Goal: Information Seeking & Learning: Learn about a topic

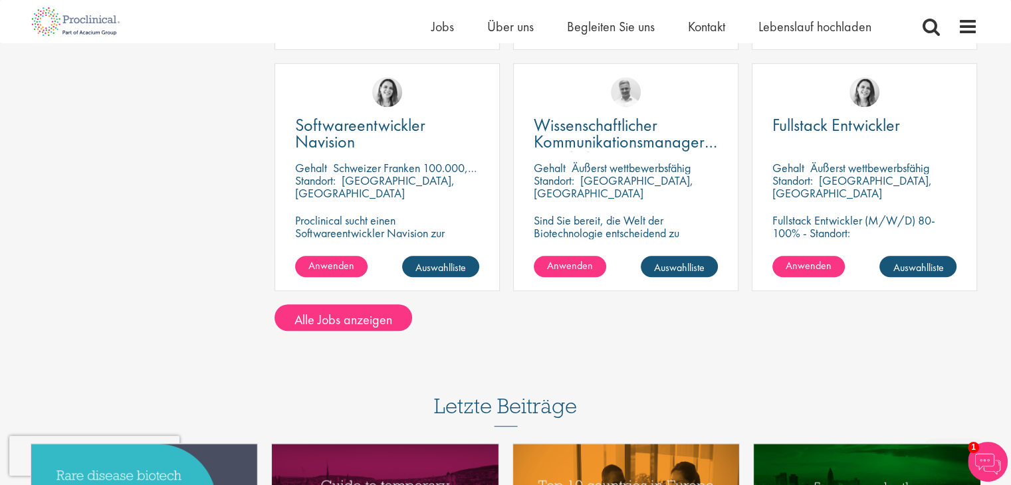
scroll to position [965, 0]
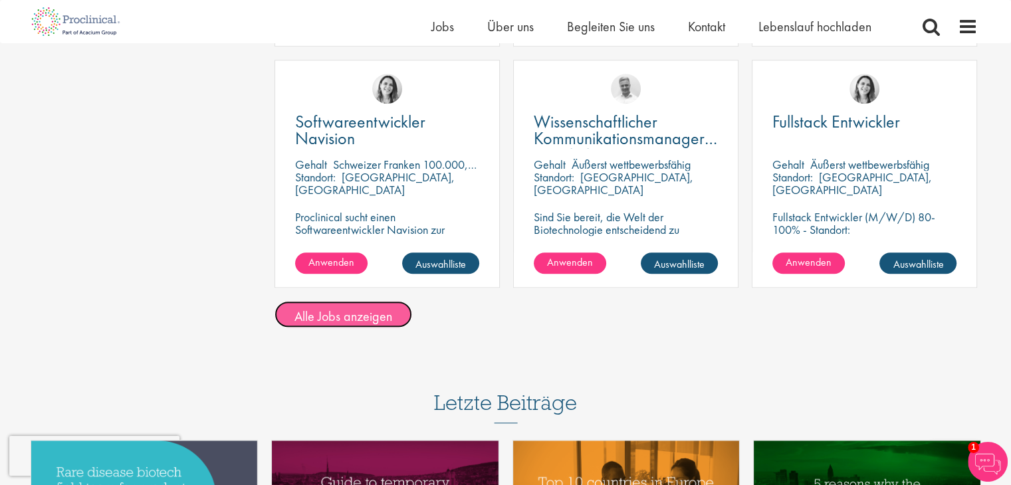
click at [354, 317] on font "Alle Jobs anzeigen" at bounding box center [343, 316] width 98 height 17
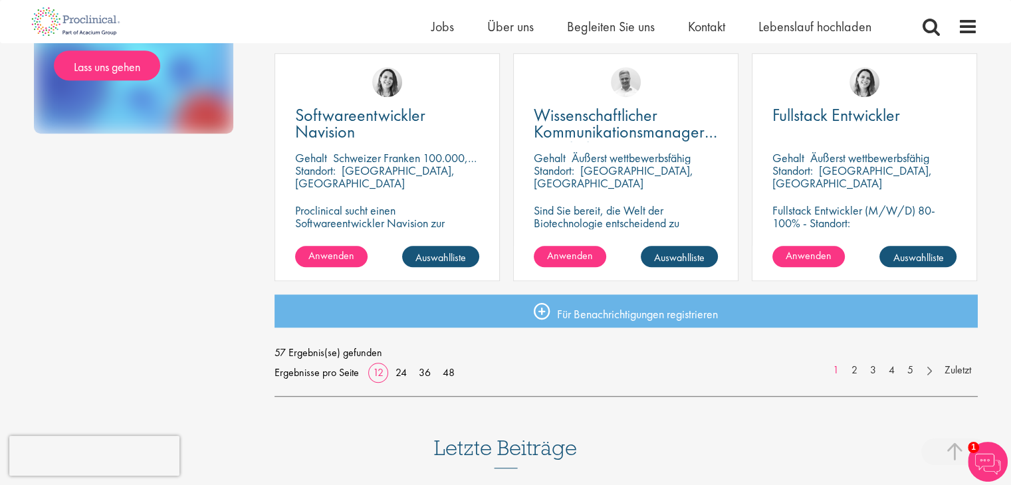
scroll to position [970, 0]
click at [858, 368] on link "2" at bounding box center [854, 370] width 19 height 15
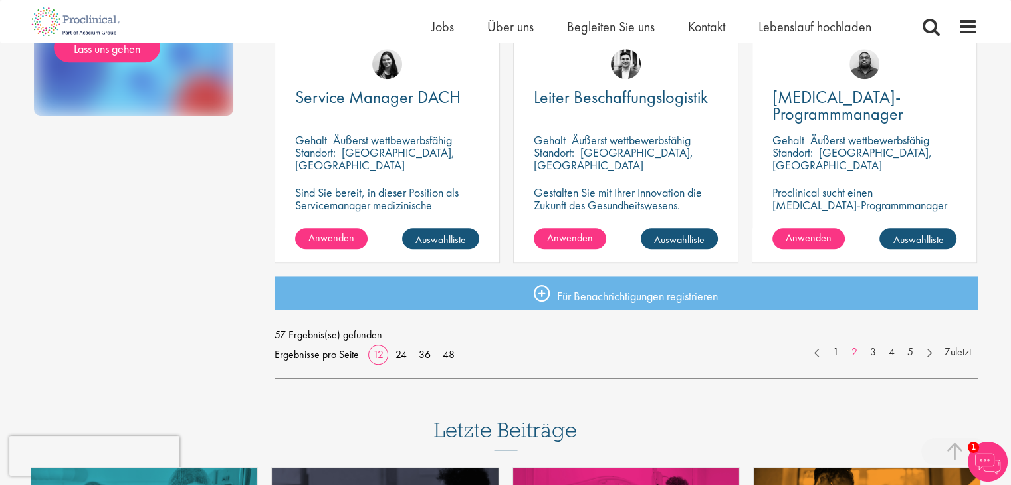
scroll to position [989, 0]
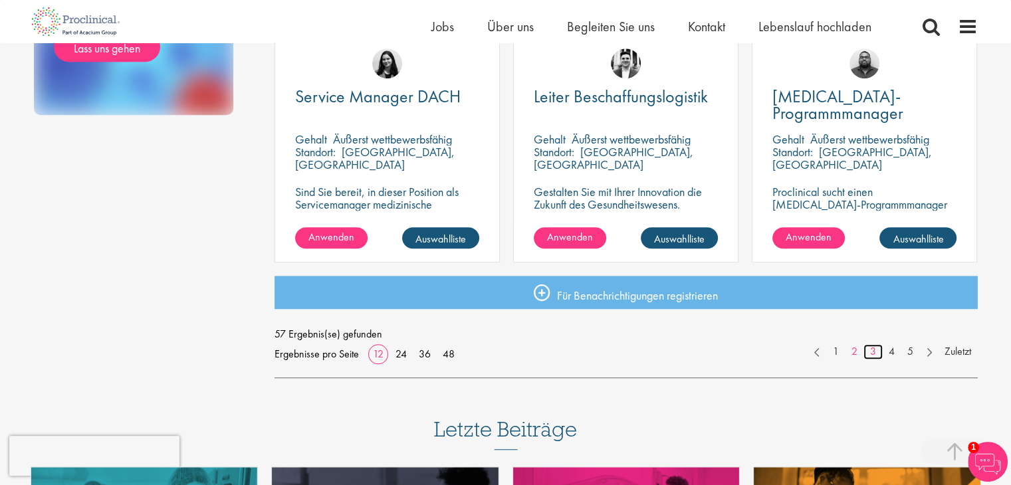
click at [873, 351] on font "3" at bounding box center [873, 351] width 6 height 14
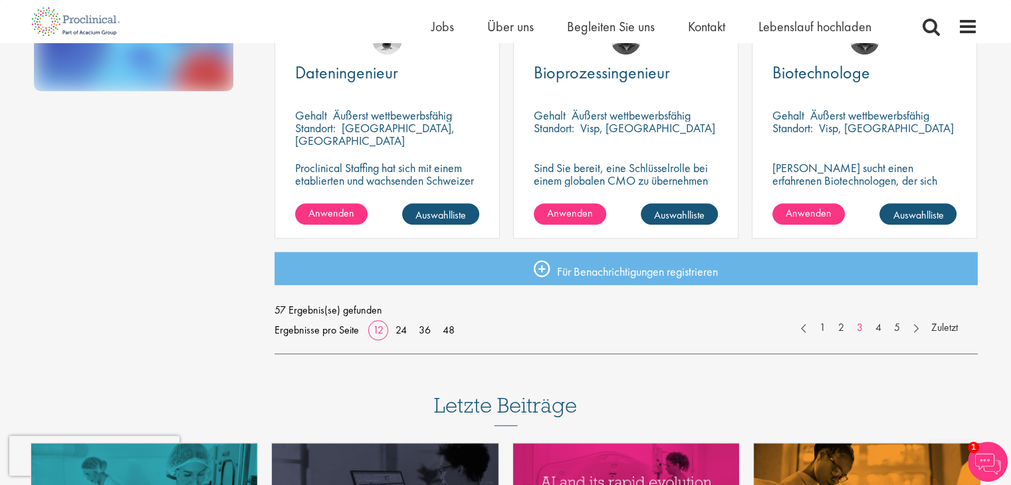
scroll to position [1014, 0]
